Goal: Task Accomplishment & Management: Use online tool/utility

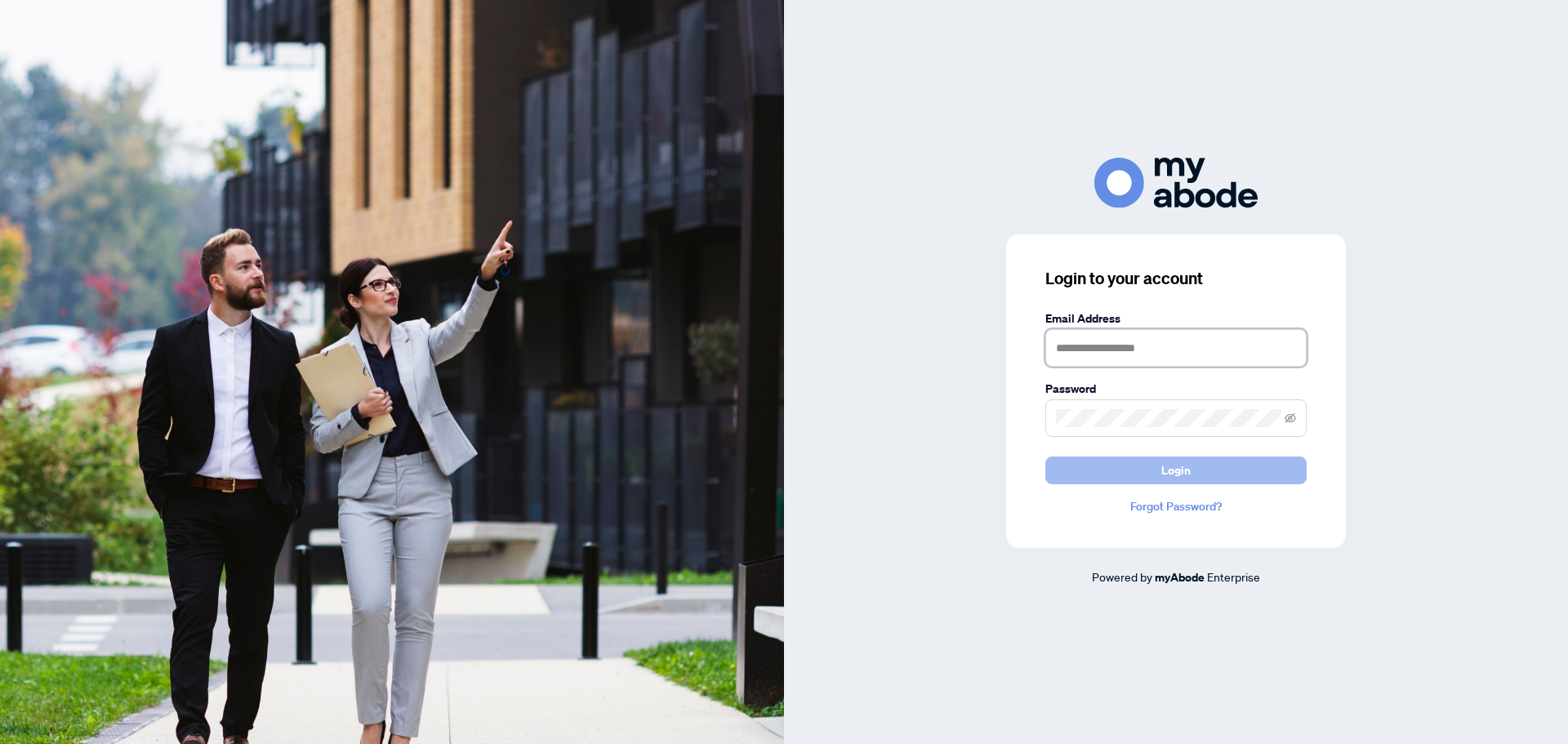
type input "**********"
click at [1155, 465] on button "Login" at bounding box center [1176, 470] width 261 height 28
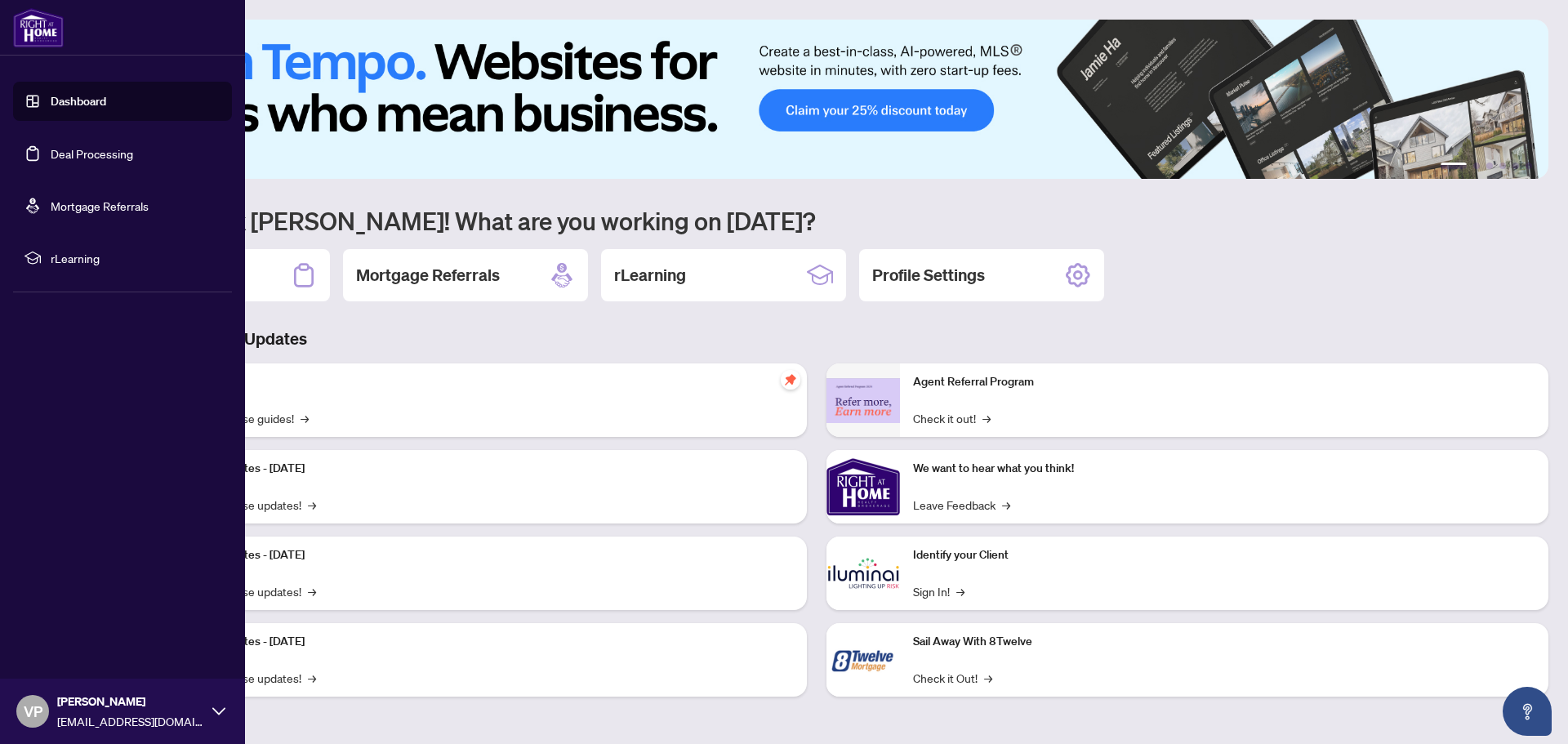
click at [92, 148] on link "Deal Processing" at bounding box center [92, 152] width 83 height 14
